Goal: Contribute content: Contribute content

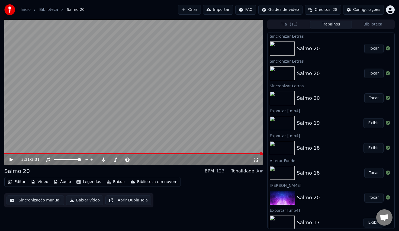
click at [9, 158] on icon at bounding box center [10, 160] width 3 height 4
click at [150, 153] on span at bounding box center [133, 153] width 258 height 1
click at [215, 154] on div "2:10 / 3:31" at bounding box center [133, 159] width 258 height 11
click at [215, 153] on span at bounding box center [133, 153] width 258 height 1
click at [11, 158] on icon at bounding box center [15, 159] width 13 height 4
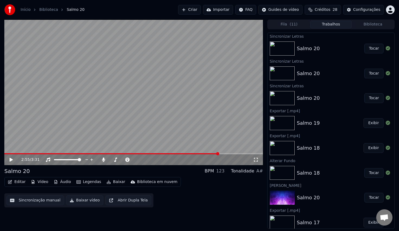
click at [218, 154] on span at bounding box center [111, 153] width 214 height 1
click at [12, 160] on icon at bounding box center [15, 159] width 13 height 4
click at [12, 160] on icon at bounding box center [11, 159] width 3 height 3
click at [17, 183] on button "Editar" at bounding box center [17, 182] width 22 height 8
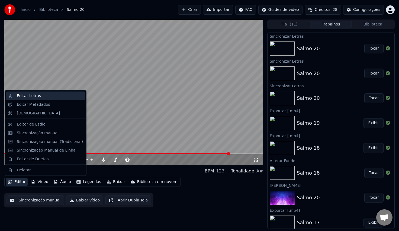
click at [31, 96] on div "Editar Letras" at bounding box center [29, 95] width 24 height 5
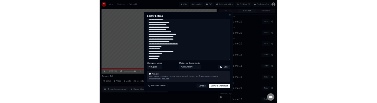
scroll to position [17, 0]
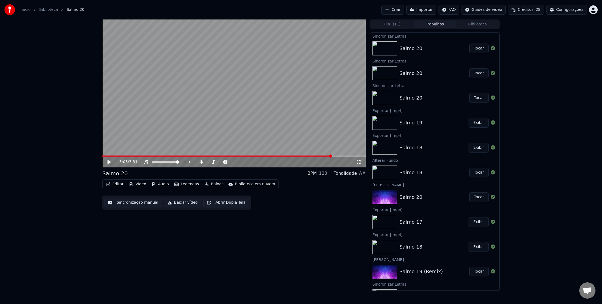
drag, startPoint x: 129, startPoint y: 1, endPoint x: 133, endPoint y: -3, distance: 5.4
click at [133, 0] on html "Início Biblioteca Salmo 20 Criar Importar FAQ Guides de vídeo Créditos 28 Confi…" at bounding box center [301, 152] width 602 height 304
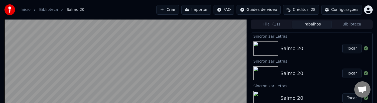
drag, startPoint x: 59, startPoint y: -12, endPoint x: -5, endPoint y: -54, distance: 76.1
click at [0, 0] on html "Início Biblioteca Salmo 20 Criar Importar FAQ Guides de vídeo Créditos 28 Confi…" at bounding box center [188, 51] width 377 height 103
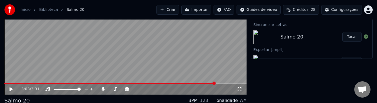
scroll to position [95, 0]
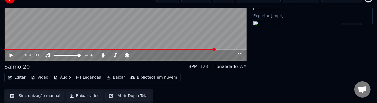
click at [18, 78] on button "Editar" at bounding box center [17, 78] width 22 height 8
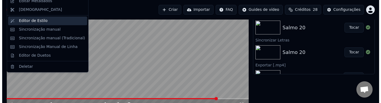
scroll to position [0, 0]
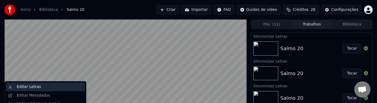
click at [42, 86] on div "Editar Letras" at bounding box center [50, 86] width 66 height 5
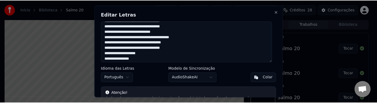
scroll to position [137, 0]
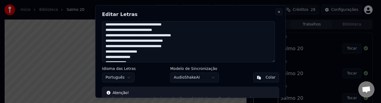
click at [277, 12] on button "Close" at bounding box center [279, 12] width 4 height 4
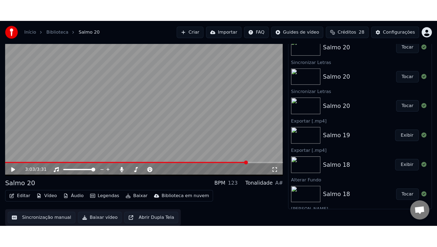
scroll to position [0, 0]
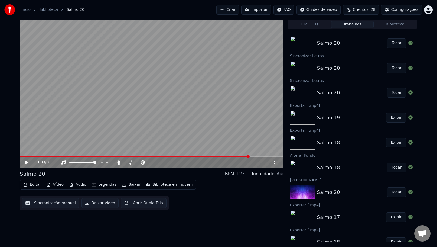
drag, startPoint x: 99, startPoint y: 154, endPoint x: 97, endPoint y: 157, distance: 3.4
click at [99, 154] on video at bounding box center [152, 93] width 264 height 148
click at [97, 157] on span at bounding box center [152, 156] width 264 height 1
click at [98, 157] on span at bounding box center [59, 156] width 79 height 1
click at [139, 155] on video at bounding box center [152, 93] width 264 height 148
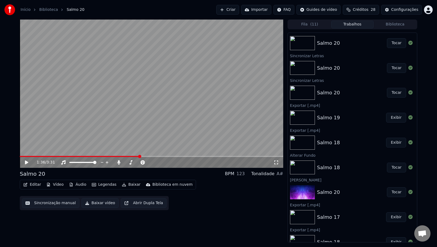
click at [139, 156] on span at bounding box center [152, 156] width 264 height 1
click at [27, 162] on icon at bounding box center [26, 162] width 3 height 4
click at [175, 156] on span at bounding box center [152, 156] width 264 height 1
click at [27, 160] on icon at bounding box center [30, 162] width 13 height 4
click at [27, 163] on icon at bounding box center [30, 162] width 13 height 4
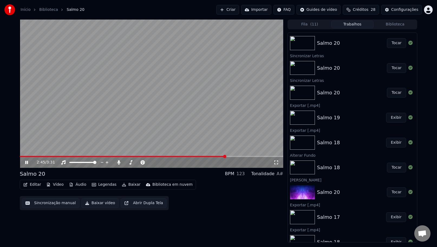
click at [214, 155] on video at bounding box center [152, 93] width 264 height 148
click at [211, 156] on span at bounding box center [115, 156] width 191 height 1
click at [28, 161] on icon at bounding box center [30, 162] width 13 height 4
click at [209, 155] on video at bounding box center [152, 93] width 264 height 148
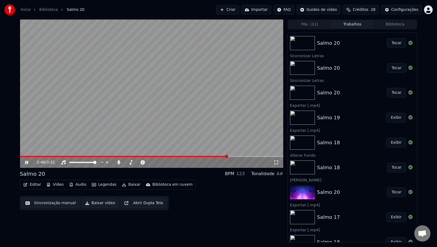
click at [208, 155] on video at bounding box center [152, 93] width 264 height 148
click at [207, 156] on span at bounding box center [152, 156] width 264 height 1
click at [25, 162] on icon at bounding box center [26, 162] width 3 height 4
click at [25, 162] on icon at bounding box center [30, 162] width 13 height 4
click at [184, 155] on video at bounding box center [152, 93] width 264 height 148
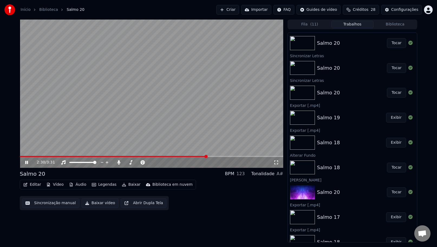
click at [185, 155] on video at bounding box center [152, 93] width 264 height 148
click at [184, 157] on span at bounding box center [102, 156] width 165 height 1
click at [25, 161] on icon at bounding box center [30, 162] width 13 height 4
click at [28, 165] on div "2:41 / 3:31" at bounding box center [151, 162] width 259 height 5
click at [27, 163] on icon at bounding box center [30, 162] width 13 height 4
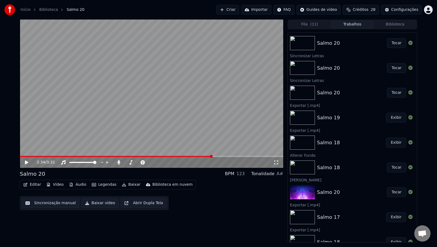
click at [212, 156] on span at bounding box center [152, 156] width 264 height 1
click at [26, 162] on icon at bounding box center [26, 162] width 3 height 4
click at [192, 156] on span at bounding box center [106, 156] width 172 height 1
drag, startPoint x: 29, startPoint y: 164, endPoint x: 29, endPoint y: 161, distance: 3.5
click at [29, 164] on icon at bounding box center [30, 162] width 13 height 4
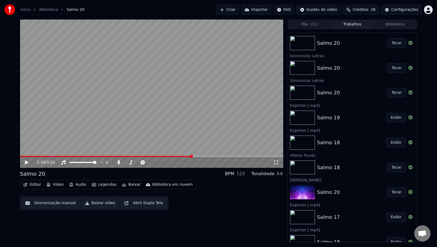
click at [26, 162] on icon at bounding box center [26, 162] width 3 height 4
click at [25, 160] on icon at bounding box center [30, 162] width 13 height 4
click at [228, 156] on span at bounding box center [136, 156] width 233 height 1
click at [27, 163] on icon at bounding box center [26, 162] width 3 height 4
click at [26, 162] on icon at bounding box center [26, 162] width 3 height 3
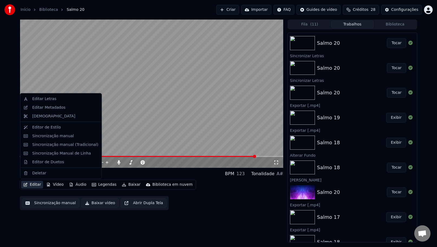
click at [38, 185] on button "Editar" at bounding box center [32, 185] width 22 height 8
click at [46, 99] on div "Editar Letras" at bounding box center [44, 98] width 24 height 5
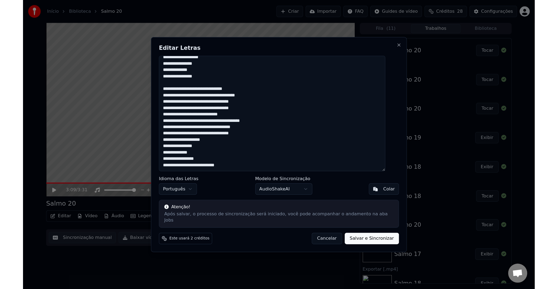
scroll to position [93, 0]
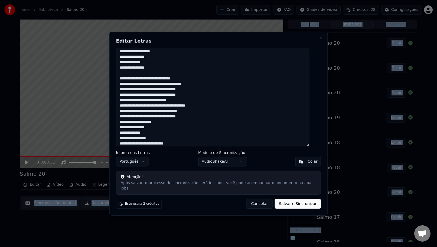
drag, startPoint x: 186, startPoint y: 39, endPoint x: 66, endPoint y: 22, distance: 120.8
click at [0, 164] on html "Início Biblioteca Salmo 20 Criar Importar FAQ Guides de vídeo Créditos 28 Confi…" at bounding box center [218, 123] width 437 height 247
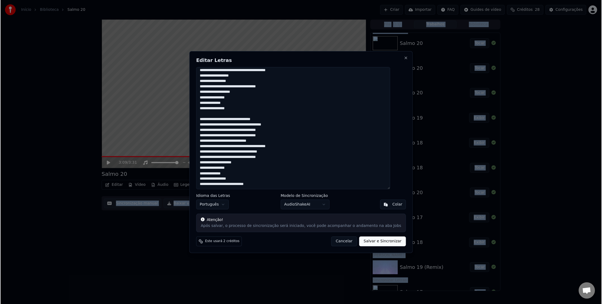
scroll to position [73, 0]
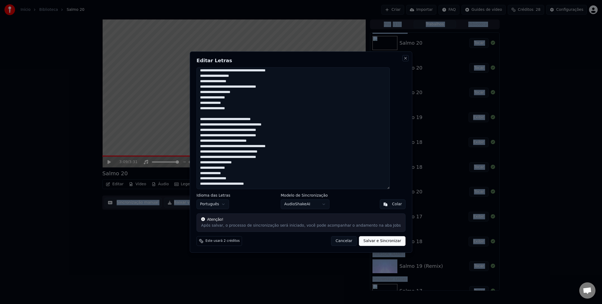
drag, startPoint x: 398, startPoint y: 58, endPoint x: 387, endPoint y: 68, distance: 14.4
click at [398, 59] on button "Close" at bounding box center [406, 58] width 4 height 4
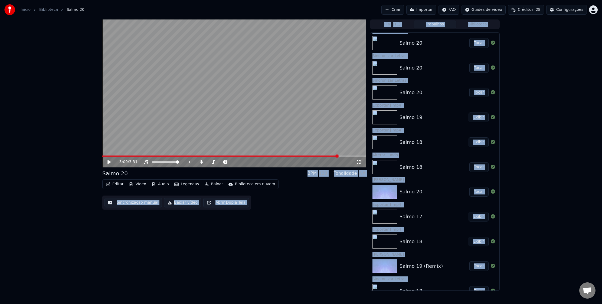
click at [320, 156] on span at bounding box center [234, 156] width 264 height 1
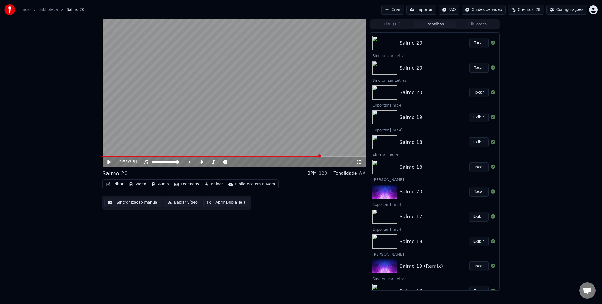
click at [109, 164] on icon at bounding box center [113, 162] width 13 height 4
click at [323, 157] on span at bounding box center [212, 156] width 221 height 1
drag, startPoint x: 107, startPoint y: 162, endPoint x: 111, endPoint y: 155, distance: 8.0
click at [107, 162] on icon at bounding box center [113, 162] width 13 height 4
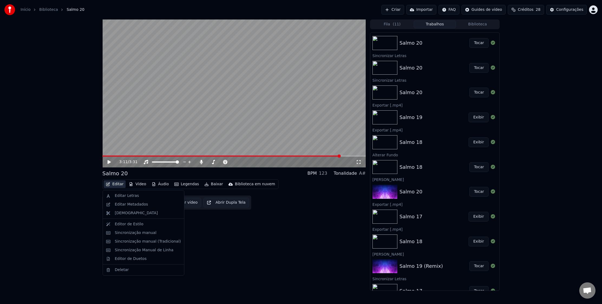
click at [116, 187] on button "Editar" at bounding box center [115, 185] width 22 height 8
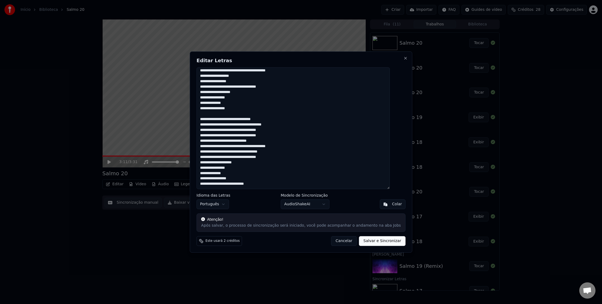
drag, startPoint x: 236, startPoint y: 164, endPoint x: 237, endPoint y: 170, distance: 6.8
click at [236, 164] on textarea at bounding box center [293, 128] width 193 height 122
type textarea "**********"
click at [377, 230] on button "Salvar e Sincronizar" at bounding box center [382, 241] width 46 height 10
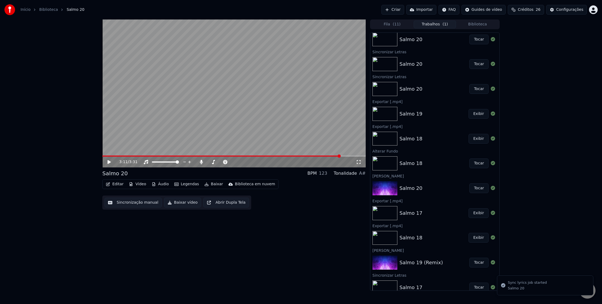
scroll to position [0, 0]
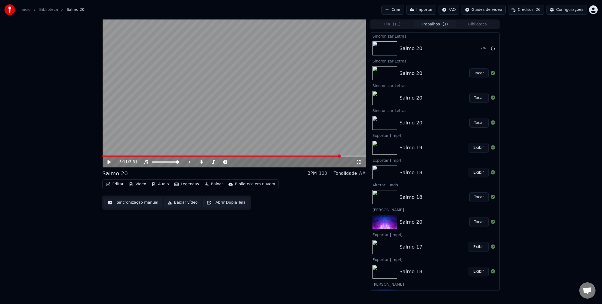
click at [398, 73] on button "Tocar" at bounding box center [479, 74] width 19 height 10
click at [298, 156] on span at bounding box center [234, 156] width 264 height 1
drag, startPoint x: 107, startPoint y: 162, endPoint x: 123, endPoint y: 170, distance: 18.0
click at [107, 162] on icon at bounding box center [113, 162] width 13 height 4
click at [398, 50] on button "Tocar" at bounding box center [479, 49] width 19 height 10
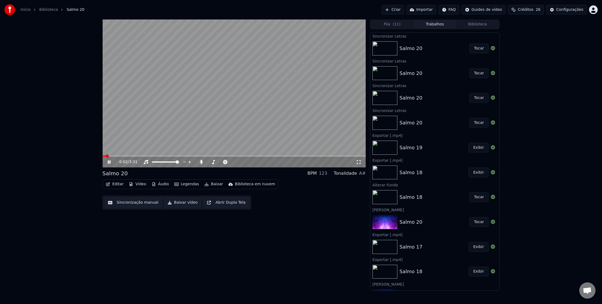
click at [300, 157] on div "0:02 / 3:31" at bounding box center [234, 162] width 264 height 11
click at [300, 155] on video at bounding box center [234, 93] width 264 height 148
click at [300, 156] on span at bounding box center [234, 156] width 264 height 1
click at [107, 161] on icon at bounding box center [113, 162] width 13 height 4
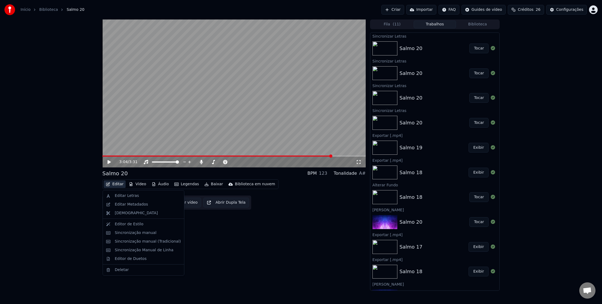
click at [114, 188] on button "Editar" at bounding box center [115, 185] width 22 height 8
click at [126, 196] on div "Editar Letras" at bounding box center [127, 195] width 24 height 5
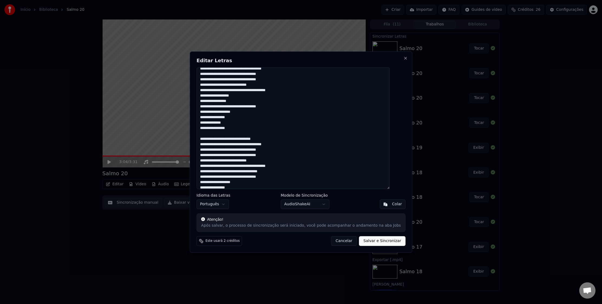
scroll to position [54, 0]
click at [398, 59] on button "Close" at bounding box center [406, 58] width 4 height 4
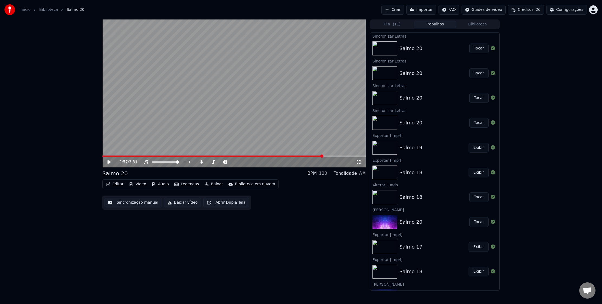
click at [323, 156] on span at bounding box center [234, 156] width 264 height 1
click at [108, 163] on icon at bounding box center [109, 162] width 3 height 4
click at [323, 155] on video at bounding box center [234, 93] width 264 height 148
click at [323, 156] on span at bounding box center [234, 156] width 264 height 1
click at [109, 163] on icon at bounding box center [109, 162] width 3 height 4
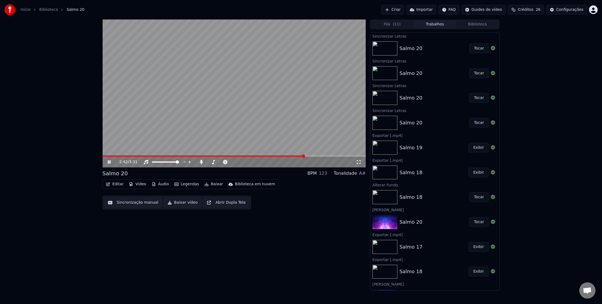
click at [304, 157] on span at bounding box center [203, 156] width 202 height 1
click at [108, 163] on icon at bounding box center [113, 162] width 13 height 4
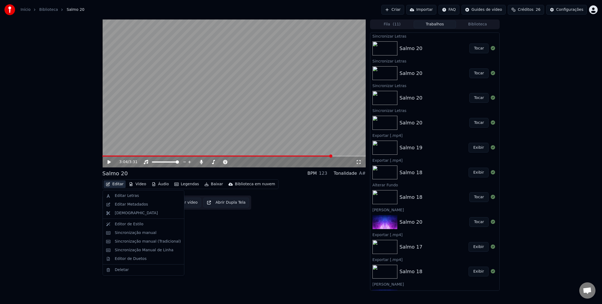
click at [121, 182] on button "Editar" at bounding box center [115, 185] width 22 height 8
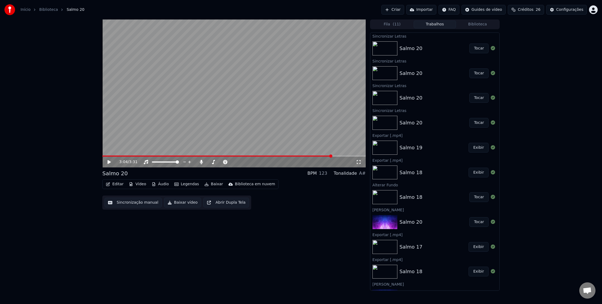
drag, startPoint x: 136, startPoint y: 98, endPoint x: 133, endPoint y: 126, distance: 28.4
click at [136, 100] on video at bounding box center [234, 93] width 264 height 148
drag, startPoint x: 108, startPoint y: 163, endPoint x: 116, endPoint y: 174, distance: 13.8
click at [107, 164] on icon at bounding box center [113, 162] width 13 height 4
click at [119, 185] on button "Editar" at bounding box center [115, 185] width 22 height 8
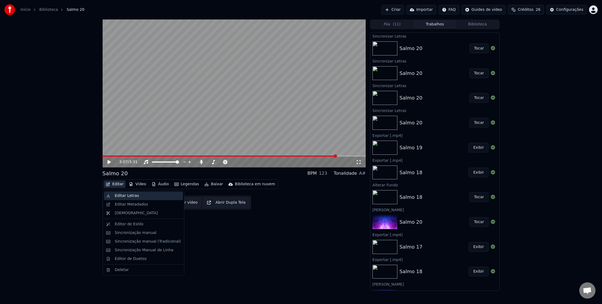
click at [113, 197] on div "Editar Letras" at bounding box center [143, 196] width 79 height 9
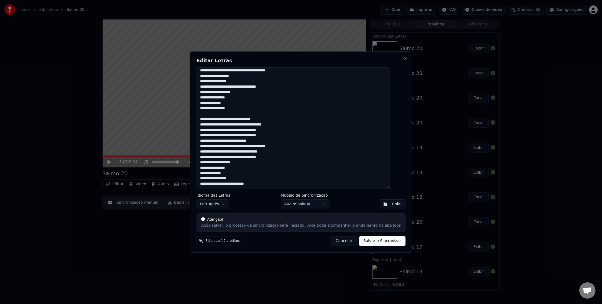
scroll to position [71, 0]
drag, startPoint x: 235, startPoint y: 55, endPoint x: 342, endPoint y: 86, distance: 111.2
click at [240, 54] on div "Editar Letras Idioma das Letras Português Modelo de Sincronização AudioShakeAI …" at bounding box center [301, 151] width 223 height 201
drag, startPoint x: 398, startPoint y: 59, endPoint x: 396, endPoint y: 62, distance: 2.9
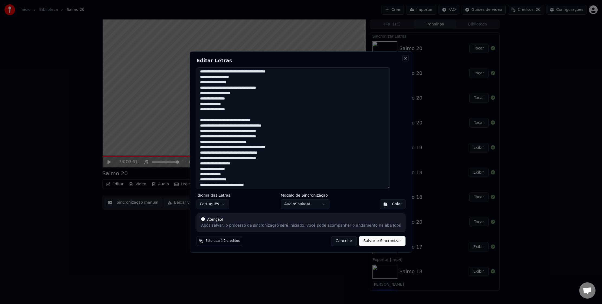
click at [398, 60] on button "Close" at bounding box center [406, 58] width 4 height 4
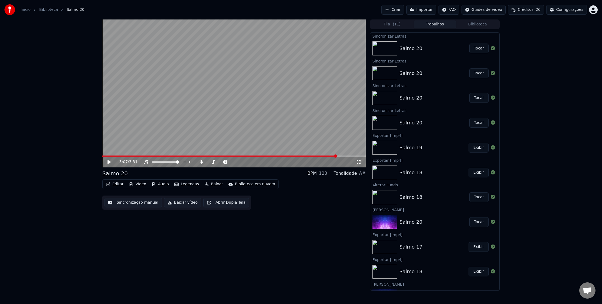
click at [107, 161] on icon at bounding box center [113, 162] width 13 height 4
click at [106, 162] on div "3:10 / 3:31" at bounding box center [234, 162] width 259 height 5
click at [108, 163] on icon at bounding box center [113, 162] width 13 height 4
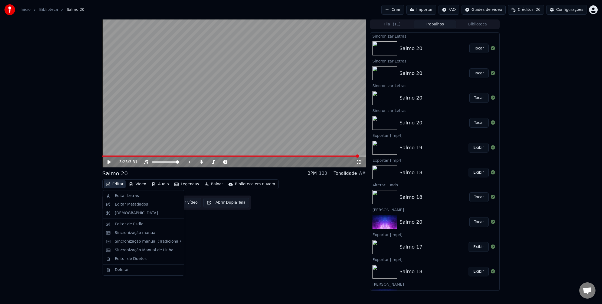
click at [112, 186] on button "Editar" at bounding box center [115, 185] width 22 height 8
click at [131, 197] on div "Editar Letras" at bounding box center [127, 195] width 24 height 5
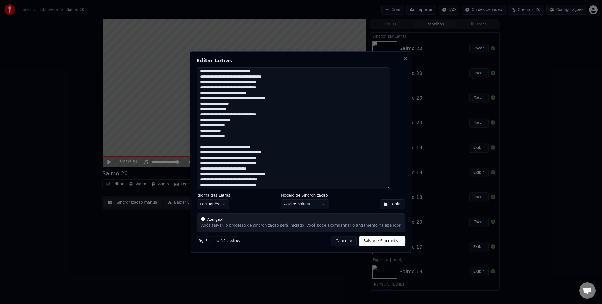
scroll to position [43, 0]
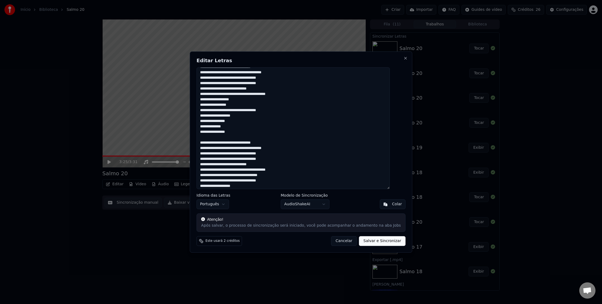
drag, startPoint x: 206, startPoint y: 88, endPoint x: 321, endPoint y: 100, distance: 115.5
click at [321, 100] on textarea at bounding box center [293, 128] width 193 height 122
click at [209, 176] on textarea at bounding box center [293, 128] width 193 height 122
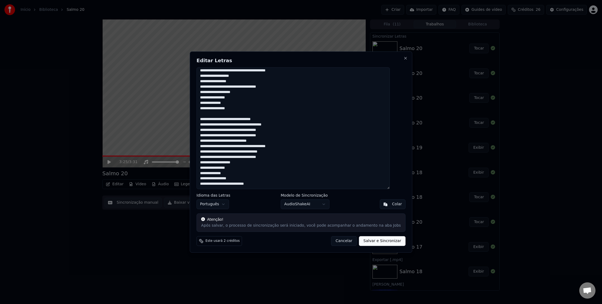
drag, startPoint x: 209, startPoint y: 176, endPoint x: 266, endPoint y: 197, distance: 60.6
click at [266, 197] on div "Editar Letras Idioma das Letras Português Modelo de Sincronização AudioShakeAI …" at bounding box center [301, 151] width 223 height 201
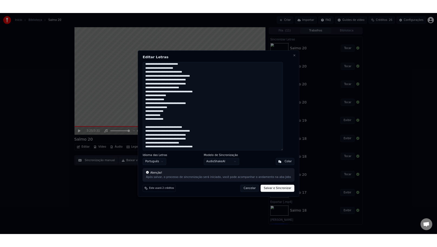
scroll to position [35, 0]
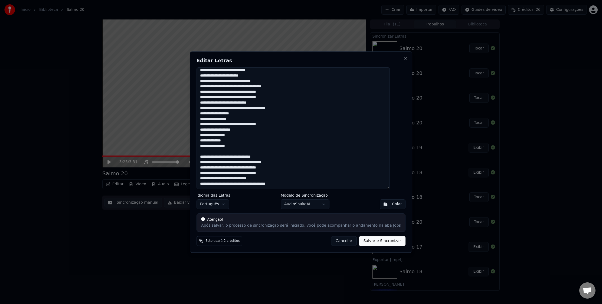
type textarea "**********"
click at [393, 230] on button "Salvar e Sincronizar" at bounding box center [382, 241] width 46 height 10
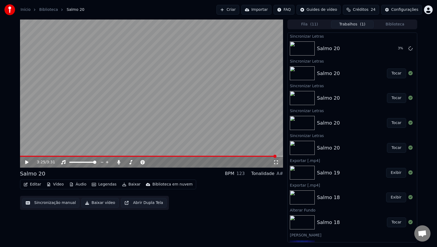
click at [25, 164] on icon at bounding box center [30, 162] width 13 height 4
click at [131, 156] on span at bounding box center [152, 156] width 264 height 1
click at [26, 162] on icon at bounding box center [26, 162] width 3 height 4
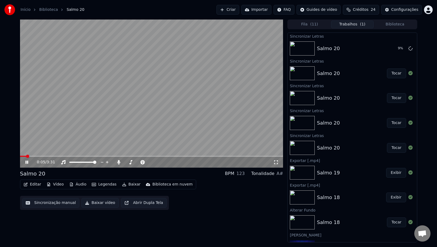
click at [46, 156] on span at bounding box center [152, 156] width 264 height 1
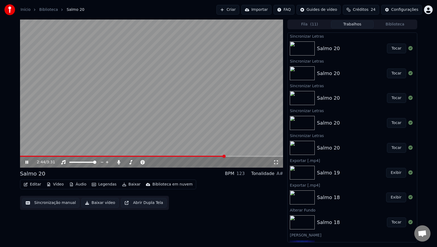
click at [27, 161] on icon at bounding box center [30, 162] width 13 height 4
click at [237, 10] on button "Criar" at bounding box center [228, 10] width 23 height 10
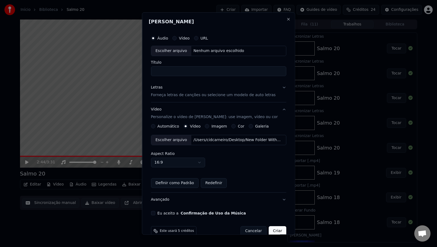
click at [165, 35] on div "Áudio Vídeo URL" at bounding box center [219, 38] width 136 height 11
click at [166, 37] on label "Áudio" at bounding box center [162, 38] width 11 height 4
click at [155, 37] on button "Áudio" at bounding box center [153, 38] width 4 height 4
click at [181, 52] on div "Escolher arquivo" at bounding box center [171, 51] width 40 height 10
click at [194, 75] on input "**********" at bounding box center [219, 71] width 136 height 10
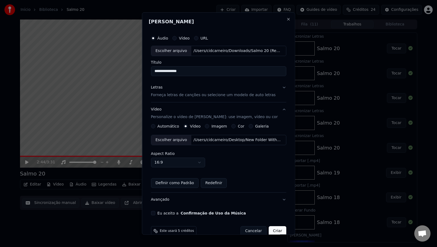
click at [194, 68] on input "**********" at bounding box center [219, 71] width 136 height 10
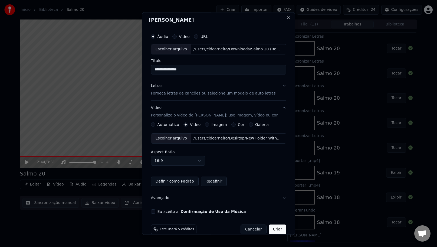
click at [190, 73] on input "**********" at bounding box center [219, 70] width 136 height 10
type input "********"
click at [160, 94] on p "Forneça letras de canções ou selecione um modelo de auto letras" at bounding box center [213, 93] width 125 height 5
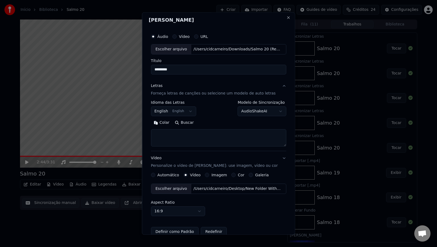
scroll to position [0, 0]
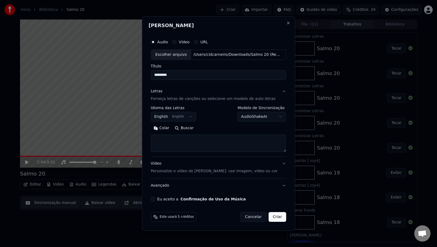
click at [189, 116] on body "Início Biblioteca Salmo 20 Criar Importar FAQ Guides de vídeo Créditos 24 Confi…" at bounding box center [218, 123] width 437 height 247
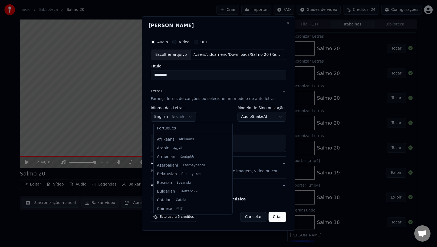
scroll to position [43, 0]
select select "**"
drag, startPoint x: 190, startPoint y: 130, endPoint x: 184, endPoint y: 138, distance: 9.8
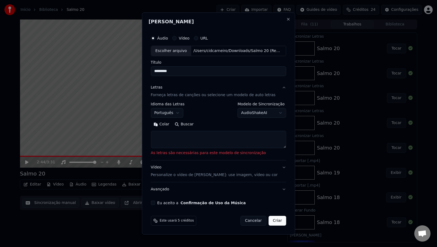
click at [174, 138] on textarea at bounding box center [219, 139] width 136 height 17
paste textarea "**********"
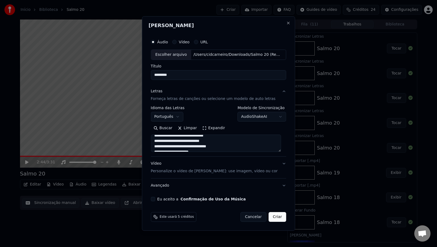
scroll to position [0, 0]
click at [235, 141] on textarea "**********" at bounding box center [216, 143] width 130 height 17
click at [206, 142] on textarea "**********" at bounding box center [216, 143] width 130 height 17
click at [213, 137] on textarea "**********" at bounding box center [216, 143] width 130 height 17
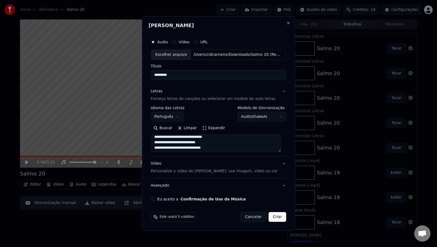
scroll to position [30, 0]
click at [209, 142] on textarea "**********" at bounding box center [216, 143] width 130 height 17
click at [210, 135] on textarea "**********" at bounding box center [216, 143] width 130 height 17
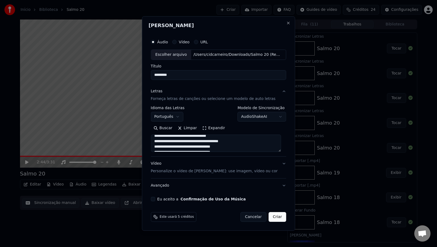
click at [207, 142] on textarea "**********" at bounding box center [216, 143] width 130 height 17
click at [245, 140] on textarea "**********" at bounding box center [216, 143] width 130 height 17
click at [221, 138] on textarea "**********" at bounding box center [216, 143] width 130 height 17
click at [218, 142] on textarea "**********" at bounding box center [216, 143] width 130 height 17
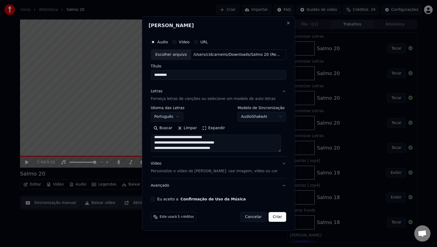
drag, startPoint x: 216, startPoint y: 143, endPoint x: 218, endPoint y: 148, distance: 5.1
click at [216, 143] on textarea "**********" at bounding box center [216, 143] width 130 height 17
click at [200, 143] on textarea "**********" at bounding box center [216, 143] width 130 height 17
click at [194, 137] on textarea "**********" at bounding box center [216, 143] width 130 height 17
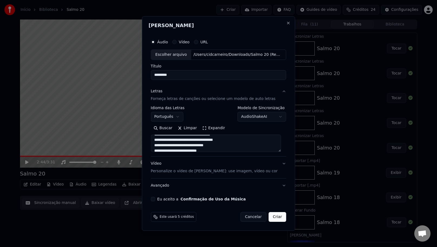
scroll to position [108, 0]
drag, startPoint x: 188, startPoint y: 143, endPoint x: 188, endPoint y: 171, distance: 27.9
click at [187, 145] on textarea "**********" at bounding box center [216, 143] width 130 height 17
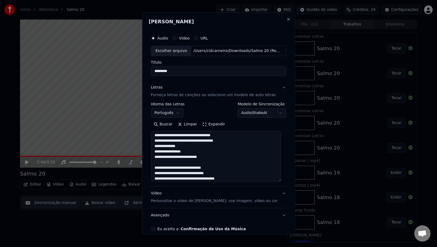
scroll to position [71, 0]
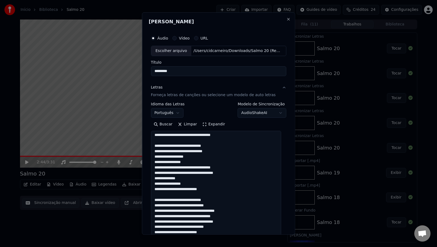
drag, startPoint x: 282, startPoint y: 151, endPoint x: 268, endPoint y: 197, distance: 48.6
click at [290, 230] on div "**********" at bounding box center [219, 123] width 154 height 222
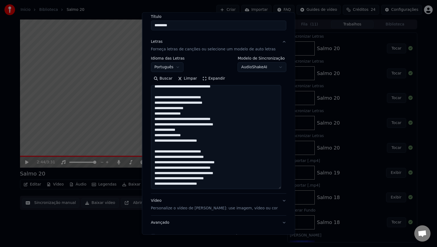
scroll to position [51, 0]
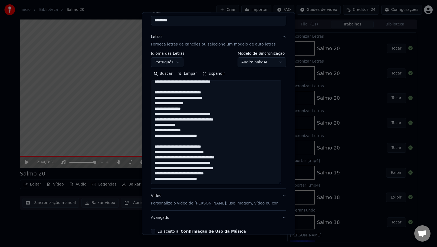
drag, startPoint x: 198, startPoint y: 157, endPoint x: 195, endPoint y: 170, distance: 14.0
click at [197, 157] on textarea "**********" at bounding box center [216, 132] width 130 height 104
click at [171, 163] on textarea "**********" at bounding box center [216, 132] width 130 height 104
click at [192, 162] on textarea "**********" at bounding box center [216, 132] width 130 height 104
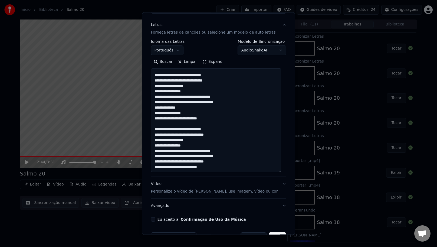
scroll to position [64, 0]
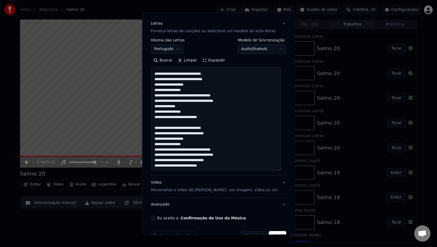
click at [203, 155] on textarea "**********" at bounding box center [216, 119] width 130 height 104
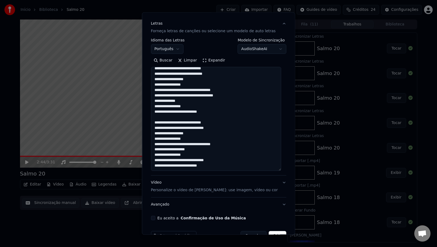
scroll to position [66, 0]
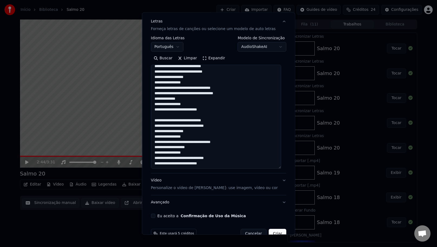
click at [186, 159] on textarea "**********" at bounding box center [216, 117] width 130 height 104
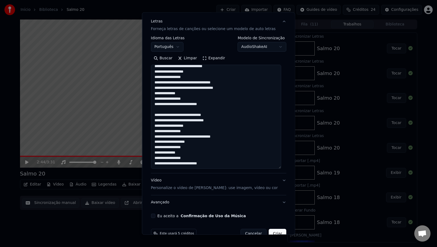
scroll to position [79, 0]
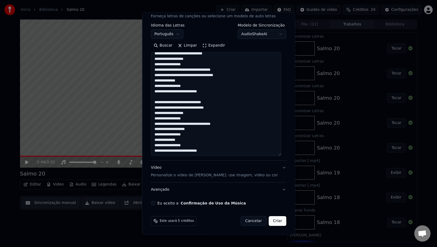
click at [201, 76] on textarea "**********" at bounding box center [216, 104] width 130 height 104
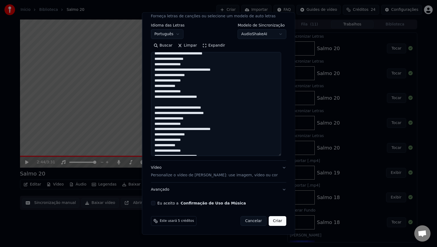
scroll to position [96, 0]
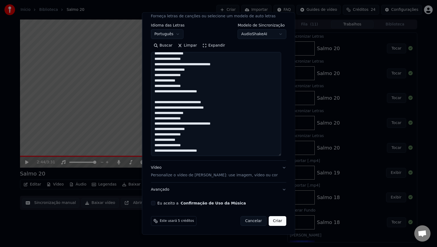
type textarea "**********"
click at [175, 175] on p "Personalize o vídeo de [PERSON_NAME]: use imagem, vídeo ou cor" at bounding box center [214, 175] width 127 height 5
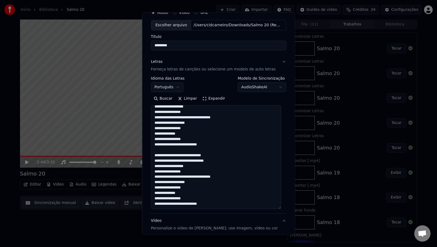
scroll to position [10, 0]
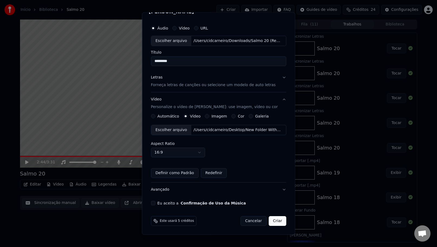
click at [166, 108] on p "Personalize o vídeo de [PERSON_NAME]: use imagem, vídeo ou cor" at bounding box center [214, 106] width 127 height 5
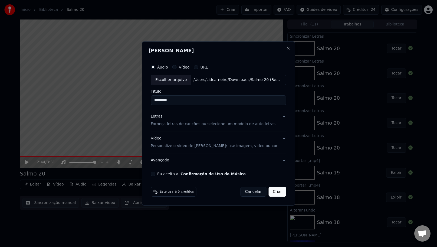
click at [162, 140] on div "Vídeo Personalize o vídeo de karaokê: use imagem, vídeo ou cor" at bounding box center [214, 142] width 127 height 13
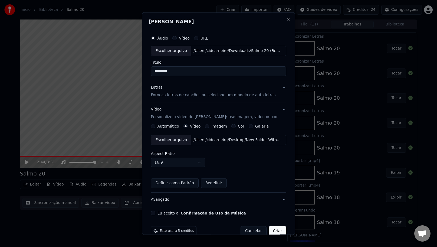
click at [157, 110] on div "Vídeo Personalize o vídeo de karaokê: use imagem, vídeo ou cor" at bounding box center [214, 113] width 127 height 13
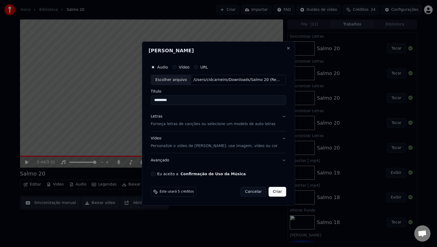
click at [179, 148] on p "Personalize o vídeo de [PERSON_NAME]: use imagem, vídeo ou cor" at bounding box center [214, 145] width 127 height 5
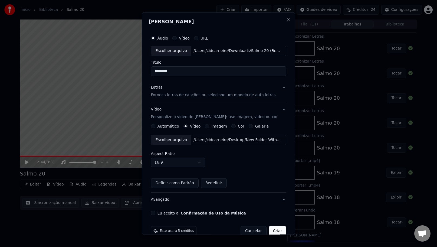
click at [180, 139] on div "Escolher arquivo" at bounding box center [171, 140] width 40 height 10
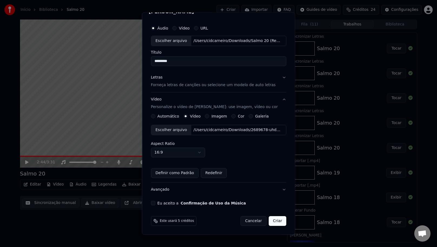
click at [153, 206] on div "Áudio Vídeo URL Escolher arquivo /Users/cidcarneiro/Downloads/Salmo 20 (Remix).…" at bounding box center [219, 114] width 140 height 187
click at [154, 205] on button "Eu aceito a Confirmação de Uso da Música" at bounding box center [153, 203] width 4 height 4
click at [278, 223] on button "Criar" at bounding box center [278, 221] width 18 height 10
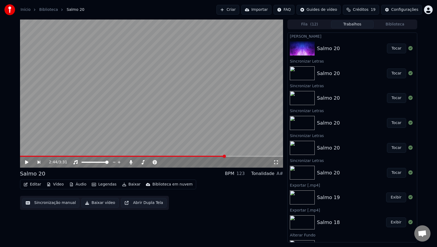
scroll to position [0, 0]
click at [390, 47] on button "Tocar" at bounding box center [396, 48] width 19 height 10
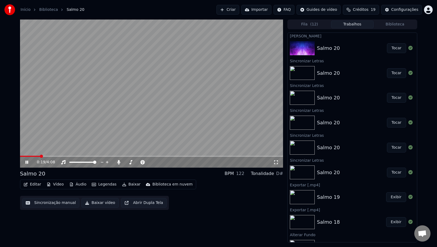
click at [251, 156] on span at bounding box center [152, 156] width 264 height 1
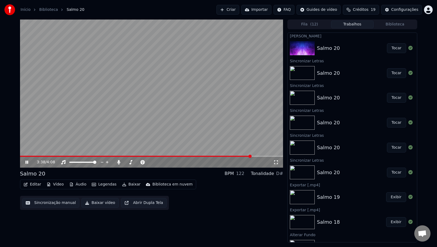
drag, startPoint x: 143, startPoint y: 106, endPoint x: 113, endPoint y: 161, distance: 62.6
click at [142, 107] on video at bounding box center [152, 93] width 264 height 148
click at [24, 164] on div "3:38 / 4:08" at bounding box center [151, 162] width 259 height 5
click at [26, 163] on icon at bounding box center [26, 162] width 3 height 4
click at [94, 202] on button "Baixar vídeo" at bounding box center [100, 203] width 37 height 10
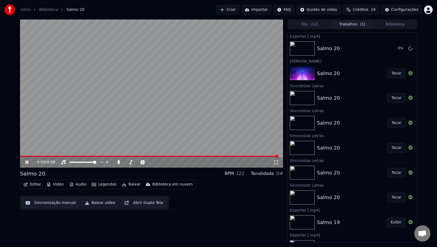
click at [229, 11] on button "Criar" at bounding box center [228, 10] width 23 height 10
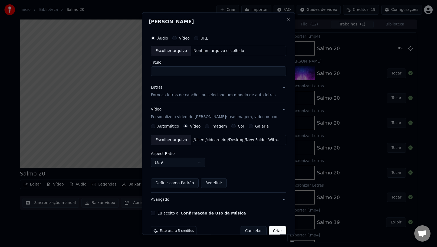
click at [174, 48] on div "Escolher arquivo" at bounding box center [171, 51] width 40 height 10
type input "**********"
click at [186, 94] on p "Forneça letras de canções ou selecione um modelo de auto letras" at bounding box center [213, 94] width 125 height 5
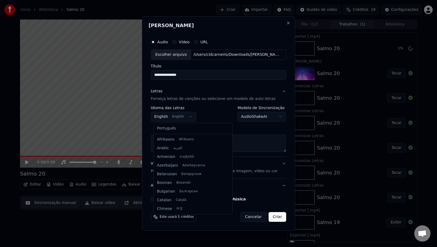
click at [186, 118] on body "Início Biblioteca Salmo 20 Criar Importar FAQ Guides de vídeo Créditos 19 Confi…" at bounding box center [218, 123] width 437 height 247
select select "**"
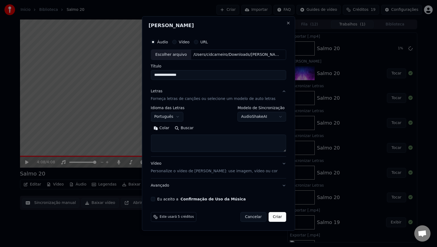
click at [168, 141] on textarea at bounding box center [219, 143] width 136 height 17
paste textarea "**********"
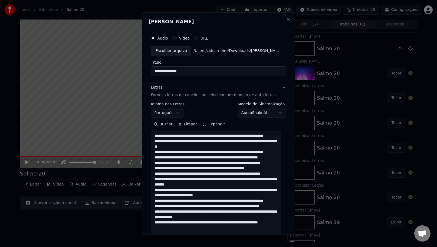
scroll to position [0, 0]
drag, startPoint x: 283, startPoint y: 151, endPoint x: 200, endPoint y: 185, distance: 89.7
click at [269, 230] on html "Início Biblioteca Salmo 20 Criar Importar FAQ Guides de vídeo Créditos 19 Confi…" at bounding box center [218, 123] width 437 height 247
drag, startPoint x: 223, startPoint y: 135, endPoint x: 217, endPoint y: 186, distance: 51.3
click at [222, 137] on textarea at bounding box center [216, 191] width 130 height 121
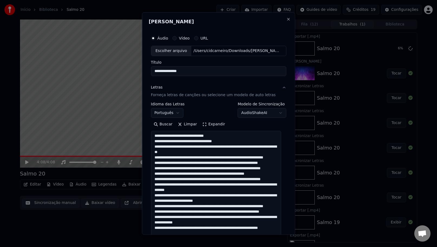
scroll to position [25, 0]
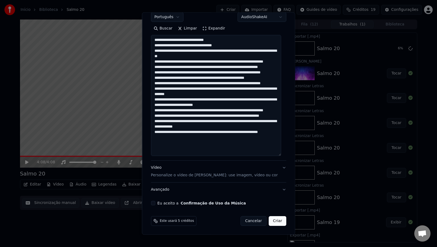
drag, startPoint x: 173, startPoint y: 180, endPoint x: 183, endPoint y: 271, distance: 91.3
click at [183, 230] on html "Início Biblioteca Salmo 20 Criar Importar FAQ Guides de vídeo Créditos 19 Confi…" at bounding box center [218, 123] width 437 height 247
paste textarea "**********"
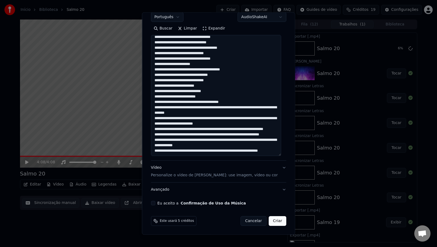
scroll to position [22, 0]
drag, startPoint x: 233, startPoint y: 94, endPoint x: 233, endPoint y: 98, distance: 4.1
click at [233, 95] on textarea at bounding box center [216, 95] width 130 height 121
click at [253, 97] on textarea at bounding box center [216, 95] width 130 height 121
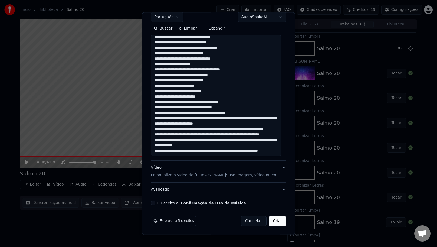
scroll to position [24, 0]
click at [257, 103] on textarea at bounding box center [216, 95] width 130 height 121
drag, startPoint x: 229, startPoint y: 109, endPoint x: 229, endPoint y: 113, distance: 4.7
click at [229, 109] on textarea at bounding box center [216, 95] width 130 height 121
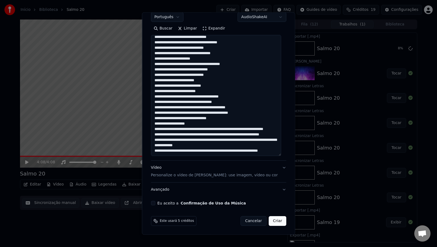
click at [195, 113] on textarea at bounding box center [216, 95] width 130 height 121
click at [245, 118] on textarea at bounding box center [216, 95] width 130 height 121
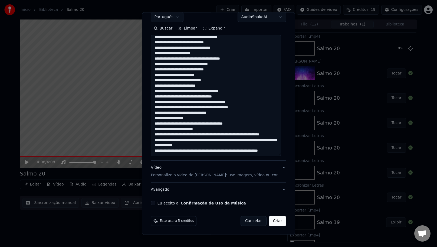
click at [209, 122] on textarea at bounding box center [216, 95] width 130 height 121
click at [216, 129] on textarea at bounding box center [216, 95] width 130 height 121
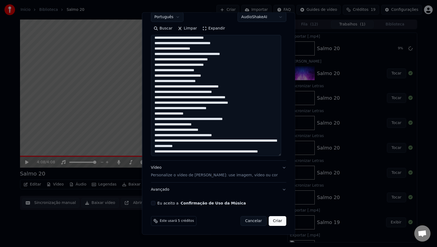
click at [217, 129] on textarea at bounding box center [216, 95] width 130 height 121
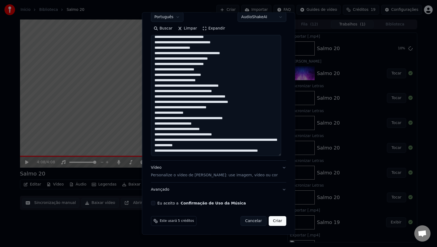
click at [195, 131] on textarea at bounding box center [216, 95] width 130 height 121
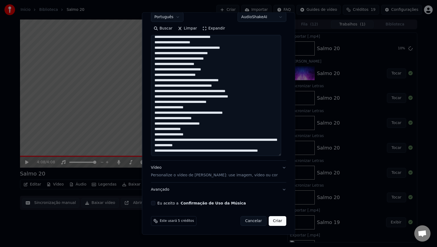
scroll to position [35, 0]
click at [195, 128] on textarea at bounding box center [216, 95] width 130 height 121
click at [225, 135] on textarea at bounding box center [216, 95] width 130 height 121
click at [266, 141] on textarea at bounding box center [216, 95] width 130 height 121
click at [213, 146] on textarea at bounding box center [216, 95] width 130 height 121
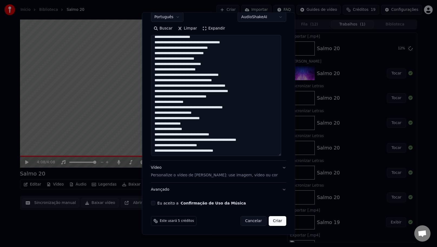
click at [242, 149] on textarea at bounding box center [216, 95] width 130 height 121
type textarea "**********"
click at [162, 177] on p "Personalize o vídeo de [PERSON_NAME]: use imagem, vídeo ou cor" at bounding box center [214, 175] width 127 height 5
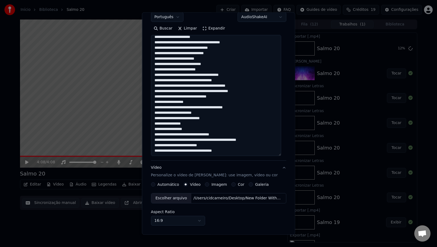
scroll to position [10, 0]
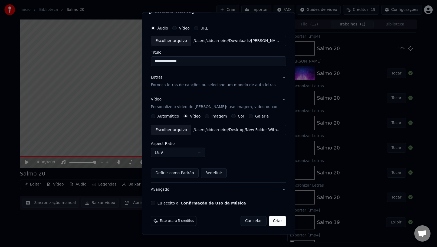
click at [155, 100] on div "Vídeo Personalize o vídeo de karaokê: use imagem, vídeo ou cor" at bounding box center [214, 103] width 127 height 13
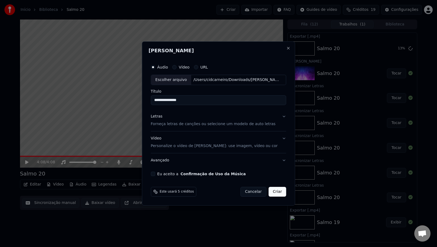
click at [161, 140] on div "Vídeo Personalize o vídeo de karaokê: use imagem, vídeo ou cor" at bounding box center [214, 142] width 127 height 13
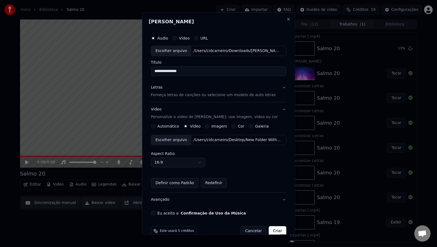
click at [158, 141] on div "Escolher arquivo" at bounding box center [171, 140] width 40 height 10
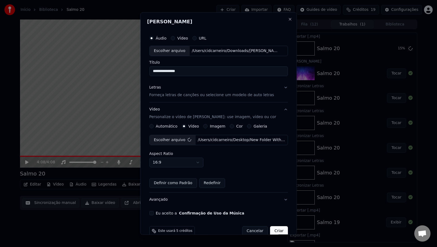
scroll to position [1, 0]
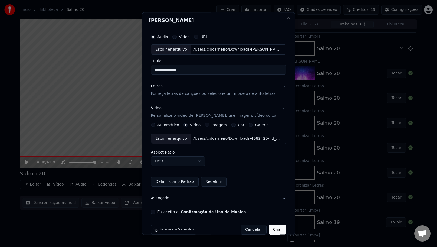
click at [155, 213] on button "Eu aceito a Confirmação de Uso da Música" at bounding box center [153, 211] width 4 height 4
click at [271, 230] on button "Criar" at bounding box center [278, 230] width 18 height 10
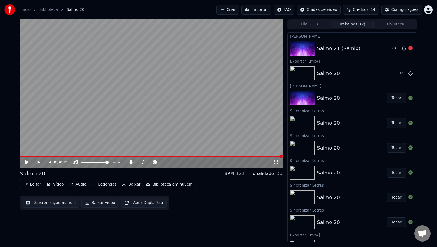
click at [350, 49] on div "Salmo 21 (Remix)" at bounding box center [338, 49] width 43 height 8
